Goal: Task Accomplishment & Management: Use online tool/utility

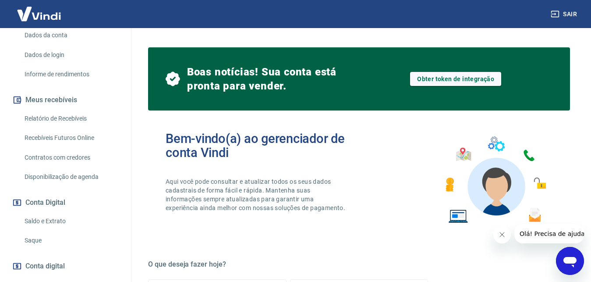
scroll to position [128, 0]
click at [96, 236] on link "Saque" at bounding box center [70, 241] width 99 height 18
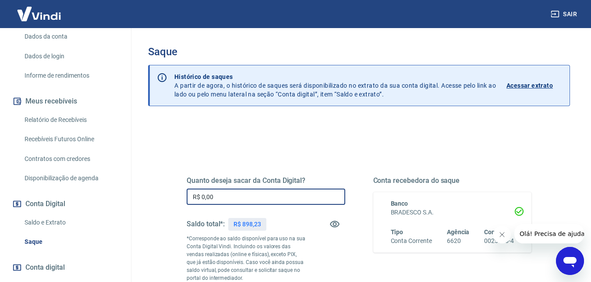
drag, startPoint x: 221, startPoint y: 192, endPoint x: 102, endPoint y: 183, distance: 119.4
click at [187, 188] on input "R$ 0,00" at bounding box center [266, 196] width 158 height 16
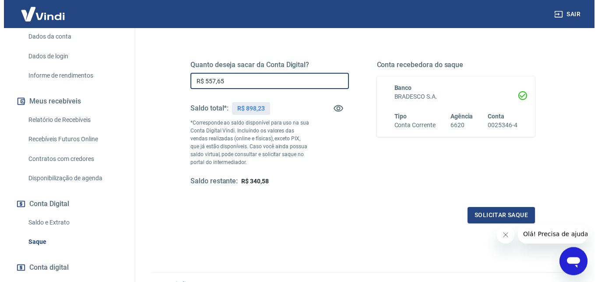
scroll to position [81, 0]
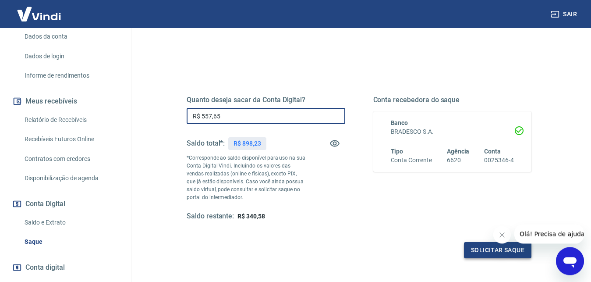
type input "R$ 557,65"
click at [479, 247] on button "Solicitar saque" at bounding box center [497, 250] width 67 height 16
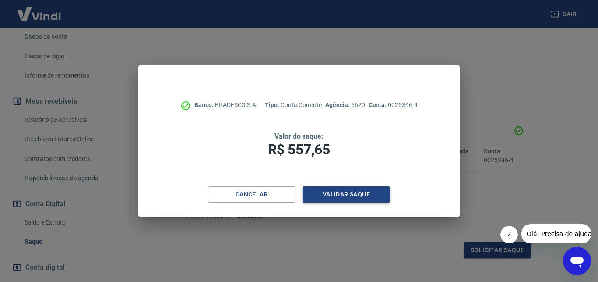
click at [329, 192] on button "Validar saque" at bounding box center [347, 194] width 88 height 16
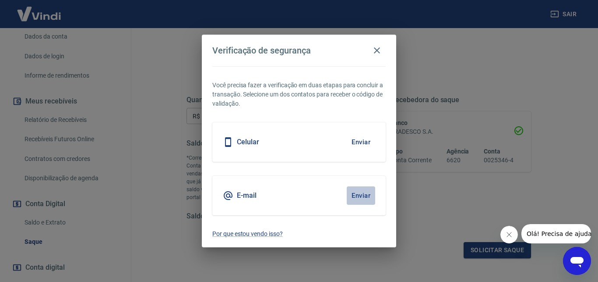
click at [363, 196] on button "Enviar" at bounding box center [361, 195] width 28 height 18
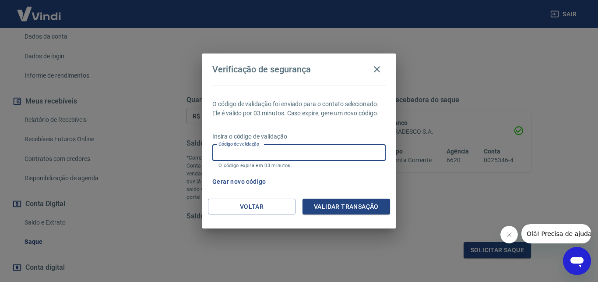
click at [354, 146] on input "Código de validação" at bounding box center [298, 152] width 173 height 16
type input "156022"
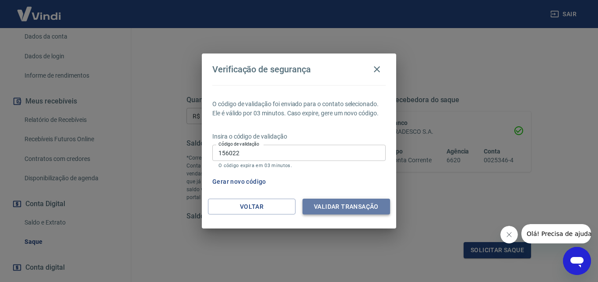
click at [360, 208] on button "Validar transação" at bounding box center [347, 206] width 88 height 16
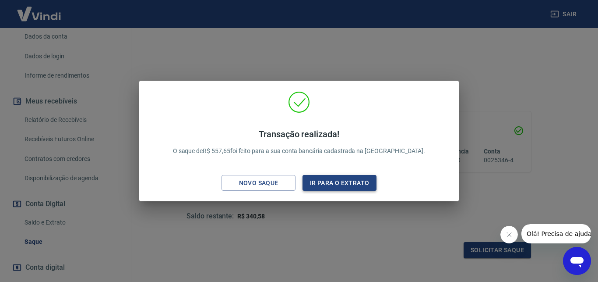
click at [347, 182] on button "Ir para o extrato" at bounding box center [340, 183] width 74 height 16
